Goal: Task Accomplishment & Management: Complete application form

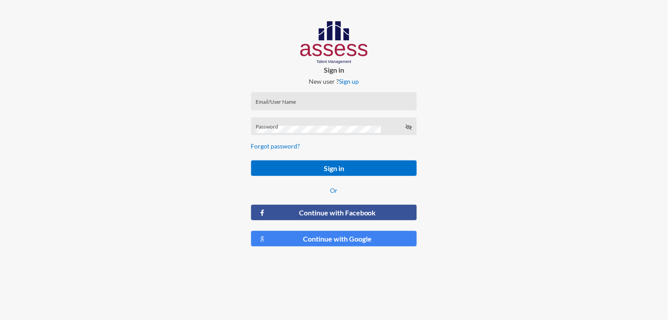
click at [347, 102] on input "Email/User Name" at bounding box center [334, 104] width 157 height 7
click at [304, 109] on div "Email/UserName is required" at bounding box center [334, 114] width 166 height 18
click at [304, 105] on div "Email/UserName is required" at bounding box center [334, 114] width 166 height 18
click at [303, 103] on input "Email/User Name" at bounding box center [334, 104] width 157 height 7
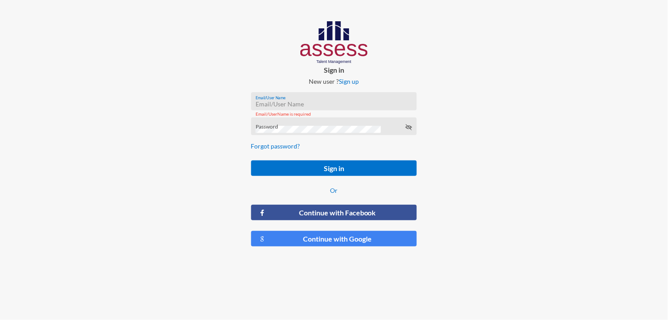
paste input "MoaazHany-RME"
type input "MoaazHany-RME"
click at [320, 136] on form "MoaazHany-RME Email/User Name Password Forgot password? Sign in Or Continue wit…" at bounding box center [334, 169] width 180 height 169
click at [319, 134] on div "Password" at bounding box center [334, 128] width 157 height 13
click at [409, 125] on icon at bounding box center [408, 127] width 7 height 7
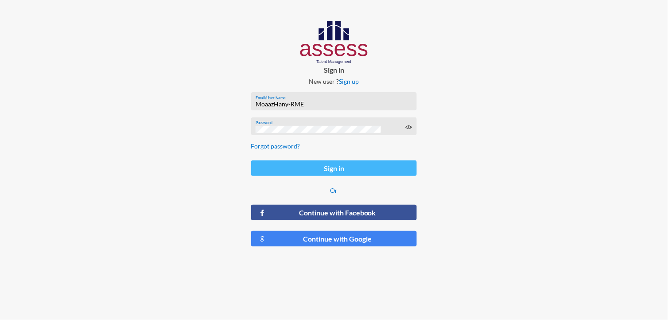
click at [358, 173] on button "Sign in" at bounding box center [334, 168] width 166 height 16
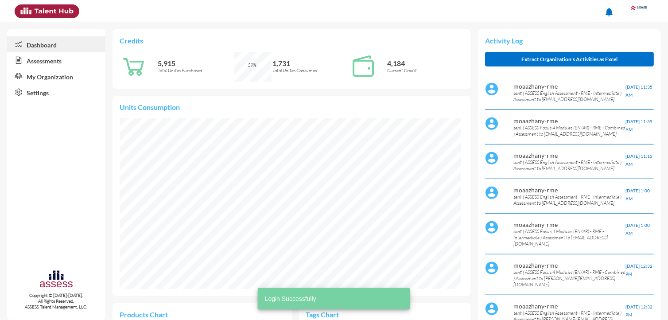
click at [67, 62] on link "Assessments" at bounding box center [56, 60] width 98 height 16
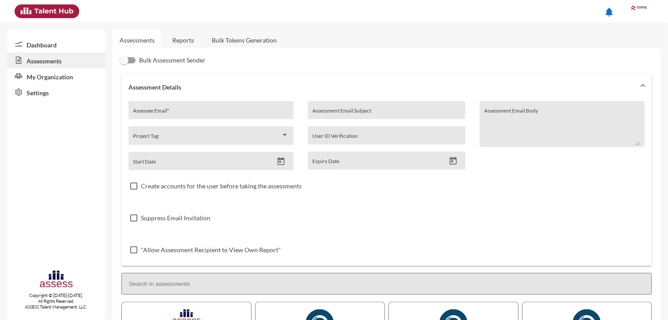
click at [198, 37] on link "Reports" at bounding box center [183, 40] width 36 height 22
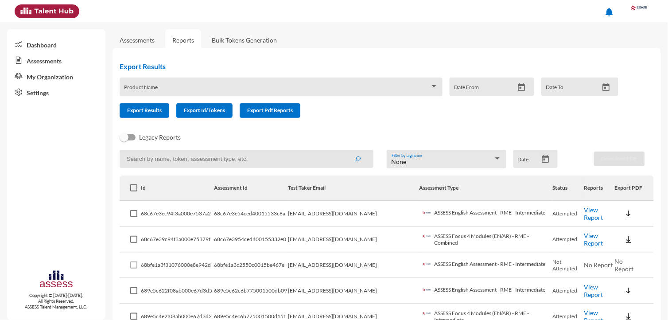
click at [182, 154] on input at bounding box center [247, 159] width 254 height 18
click at [343, 151] on button "submit" at bounding box center [357, 159] width 28 height 16
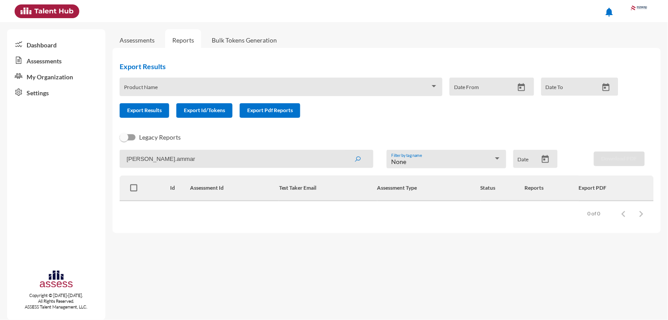
click at [165, 160] on input "Mohamed.ammar" at bounding box center [247, 159] width 254 height 18
click at [343, 151] on button "submit" at bounding box center [357, 159] width 28 height 16
click at [232, 156] on input "Mohamed.amar" at bounding box center [247, 159] width 254 height 18
click at [343, 151] on button "submit" at bounding box center [357, 159] width 28 height 16
type input "Mohamed.ammamar"
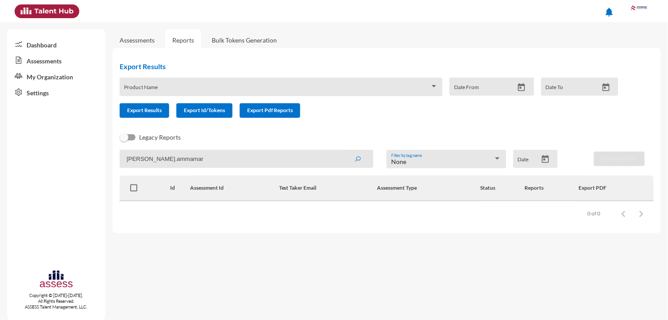
click at [343, 151] on button "submit" at bounding box center [357, 159] width 28 height 16
click at [304, 156] on input "mohamed.amar" at bounding box center [247, 159] width 254 height 18
paste input "@rowad-rme.com"
type input "mohamed.amar@rowad-rme.com"
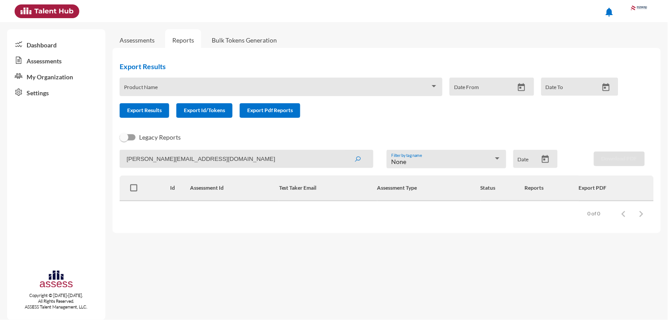
click at [343, 151] on button "submit" at bounding box center [357, 159] width 28 height 16
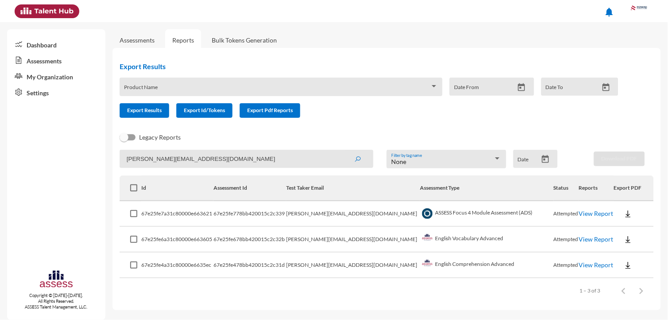
click at [579, 211] on link "View Report" at bounding box center [596, 214] width 35 height 8
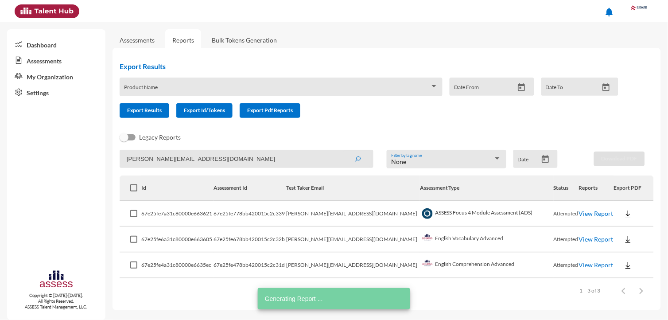
click at [583, 237] on link "View Report" at bounding box center [596, 239] width 35 height 8
click at [582, 266] on td "View Report" at bounding box center [596, 266] width 35 height 26
click at [582, 266] on link "View Report" at bounding box center [596, 265] width 35 height 8
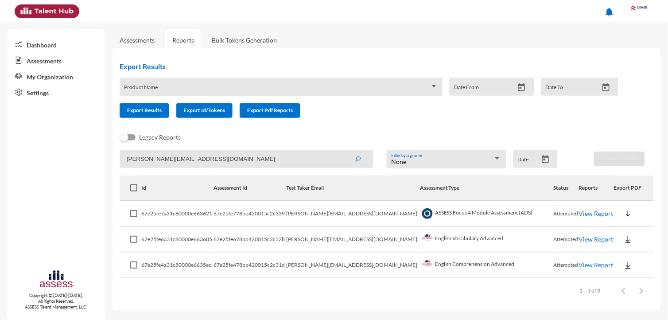
click at [129, 42] on link "Assessments" at bounding box center [137, 40] width 35 height 8
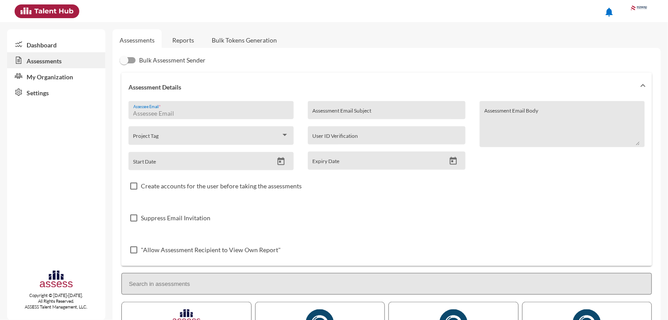
click at [194, 110] on input "Assessee Email *" at bounding box center [211, 113] width 156 height 7
paste input "Mohamed.amar@rowad-rme.com"
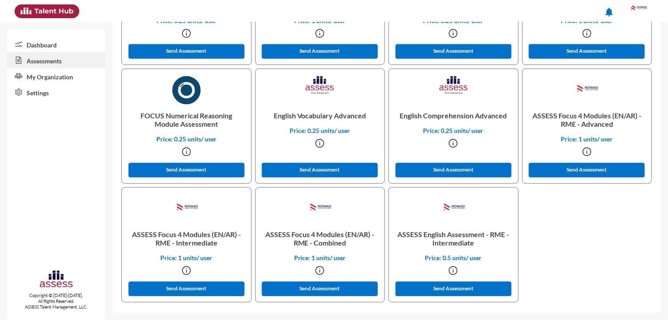
scroll to position [352, 0]
type input "Mohamed.amar@rowad-rme.com"
click at [195, 287] on button "Send Assessment" at bounding box center [186, 289] width 116 height 15
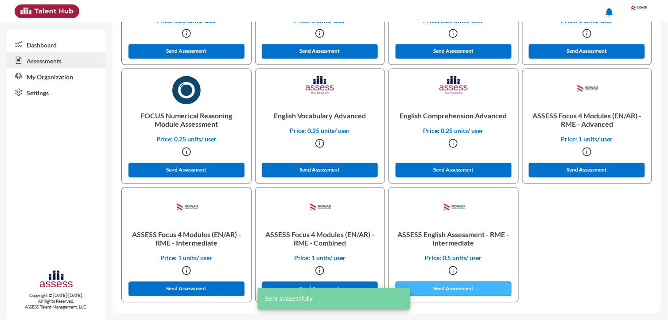
click at [443, 289] on button "Send Assessment" at bounding box center [454, 289] width 116 height 15
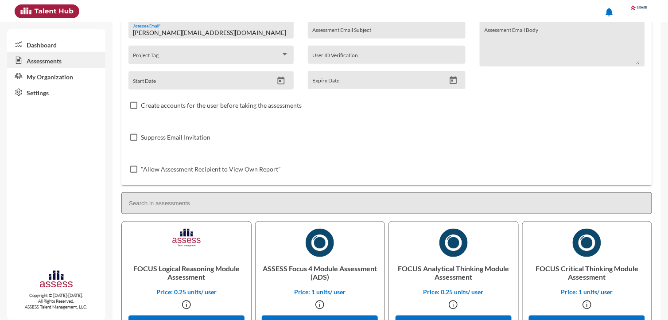
scroll to position [75, 0]
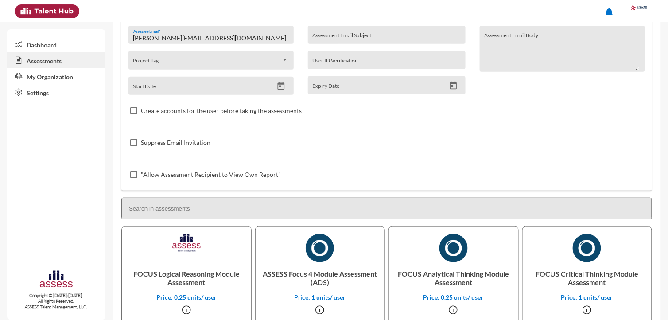
click at [239, 36] on input "Mohamed.amar@rowad-rme.com" at bounding box center [211, 38] width 156 height 7
paste input "amr.hassan"
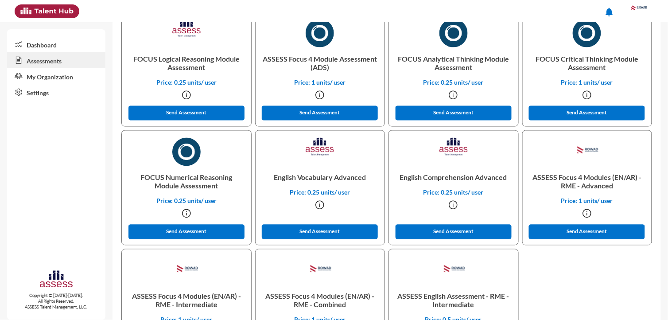
scroll to position [352, 0]
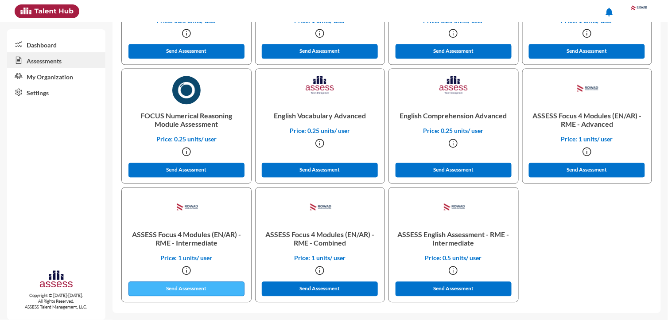
type input "amr.hassan@rowad-rme.com"
click at [215, 285] on button "Send Assessment" at bounding box center [186, 289] width 116 height 15
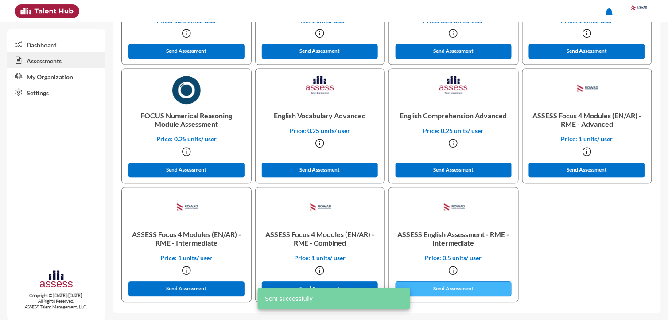
click at [470, 294] on button "Send Assessment" at bounding box center [454, 289] width 116 height 15
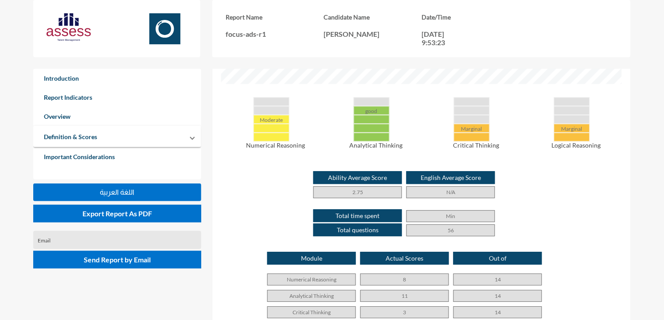
scroll to position [421, 0]
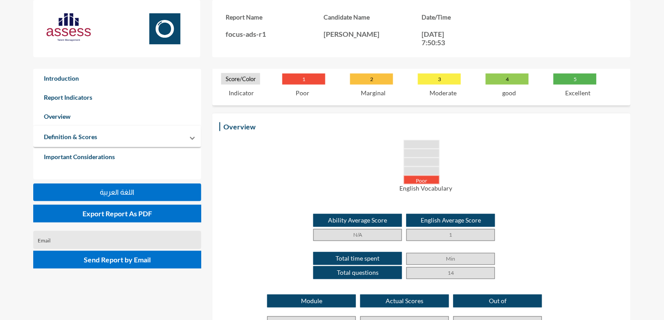
scroll to position [155, 0]
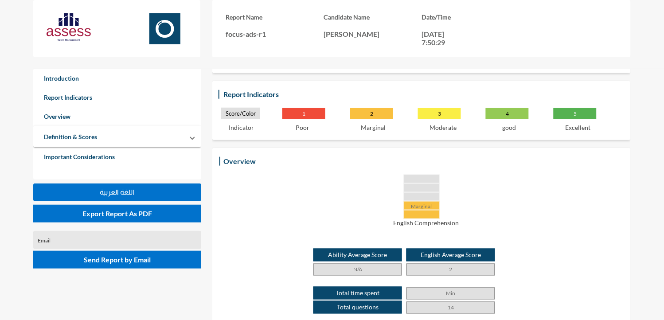
scroll to position [119, 0]
